Goal: Task Accomplishment & Management: Use online tool/utility

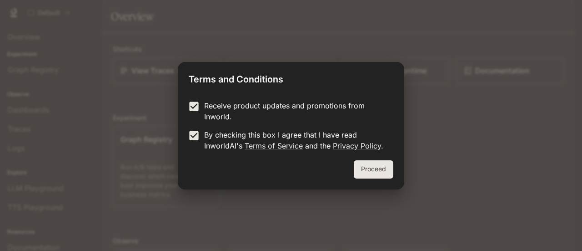
click at [369, 169] on button "Proceed" at bounding box center [374, 169] width 40 height 18
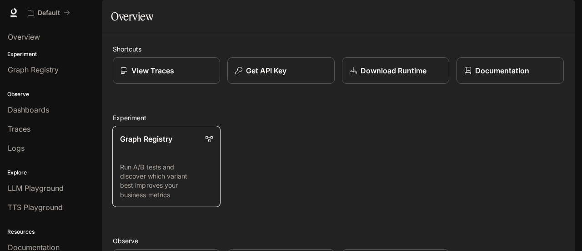
click at [163, 191] on p "Run A/B tests and discover which variant best improves your business metrics" at bounding box center [166, 180] width 93 height 37
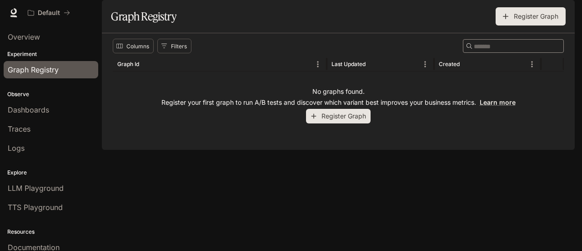
drag, startPoint x: 321, startPoint y: 124, endPoint x: 196, endPoint y: 123, distance: 124.2
click at [196, 107] on p "Register your first graph to run A/B tests and discover which variant best impr…" at bounding box center [338, 102] width 354 height 9
click at [137, 96] on div "No graphs found. Register your first graph to run A/B tests and discover which …" at bounding box center [338, 104] width 451 height 67
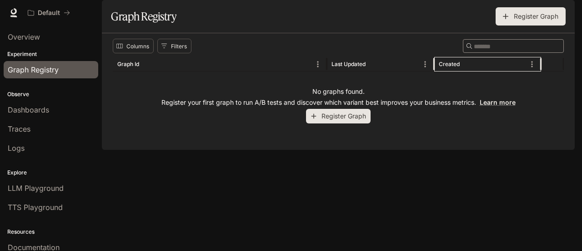
click at [454, 67] on div "Created" at bounding box center [449, 63] width 21 height 7
click at [452, 67] on div "Created" at bounding box center [449, 63] width 21 height 7
click at [454, 67] on div "Created" at bounding box center [449, 63] width 21 height 7
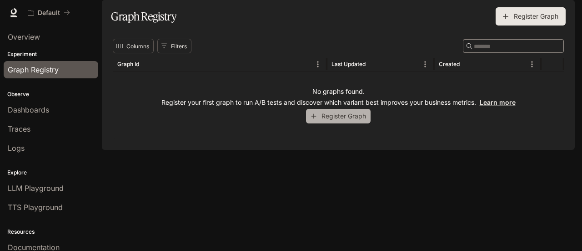
click at [340, 124] on button "Register Graph" at bounding box center [338, 116] width 65 height 15
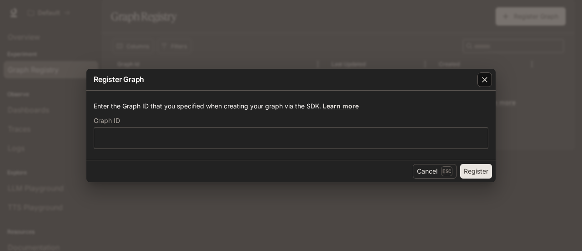
click at [488, 80] on icon "button" at bounding box center [484, 79] width 9 height 9
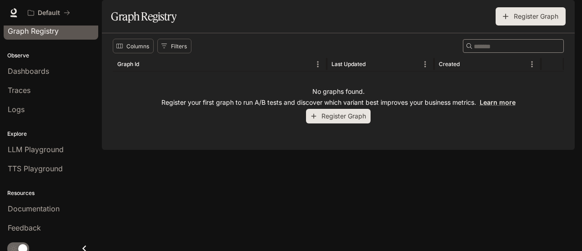
scroll to position [42, 0]
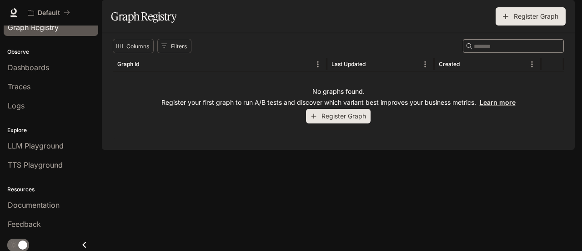
drag, startPoint x: 334, startPoint y: 115, endPoint x: 323, endPoint y: 106, distance: 13.6
click at [323, 106] on div "No graphs found. Register your first graph to run A/B tests and discover which …" at bounding box center [338, 104] width 451 height 67
click at [474, 51] on input "Search" at bounding box center [510, 46] width 73 height 10
paste input "**********"
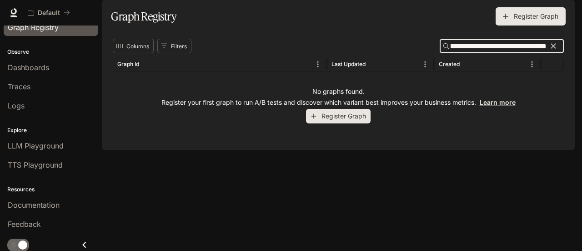
type input "**********"
click at [346, 124] on button "Register Graph" at bounding box center [338, 116] width 65 height 15
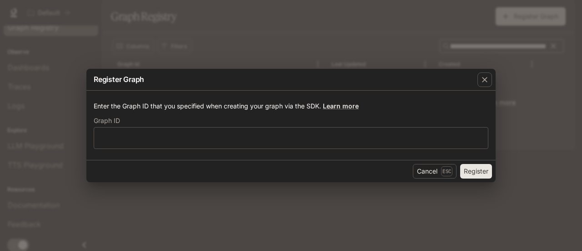
scroll to position [0, 0]
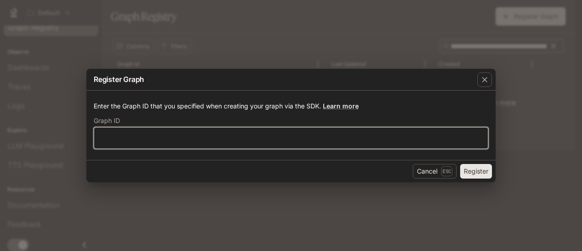
paste input "**********"
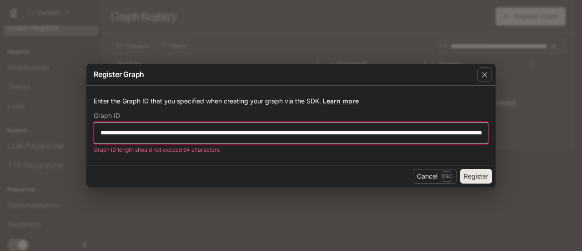
scroll to position [0, 211]
click at [180, 135] on input "**********" at bounding box center [291, 132] width 394 height 9
type input "**********"
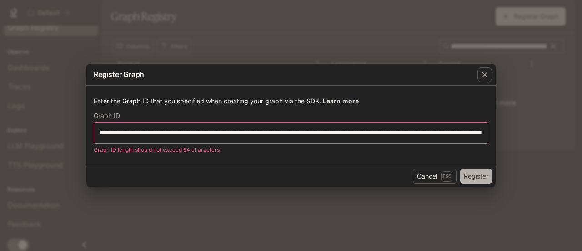
click at [488, 179] on button "Register" at bounding box center [476, 176] width 32 height 15
click at [492, 70] on div "button" at bounding box center [485, 74] width 15 height 15
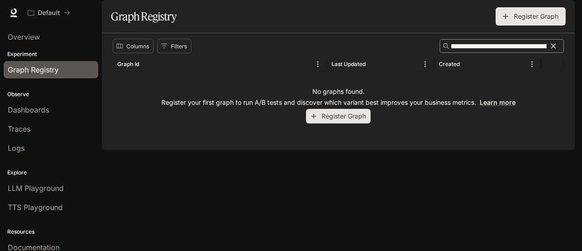
click at [103, 33] on section "Graph Registry Register Graph" at bounding box center [338, 16] width 473 height 33
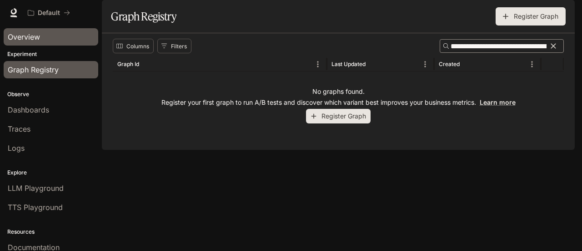
click at [59, 39] on div "Overview" at bounding box center [51, 36] width 86 height 11
